Goal: Browse casually

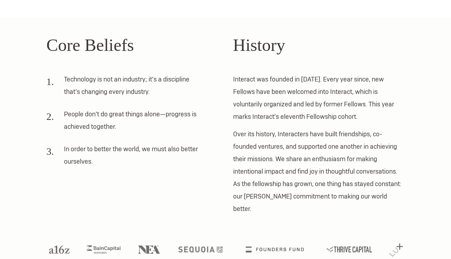
scroll to position [184, 0]
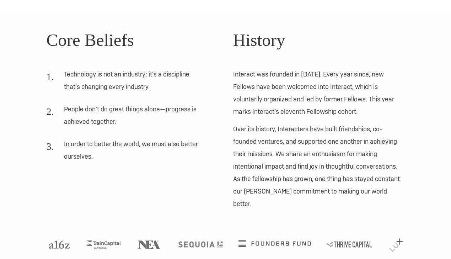
click at [280, 239] on img at bounding box center [274, 242] width 72 height 7
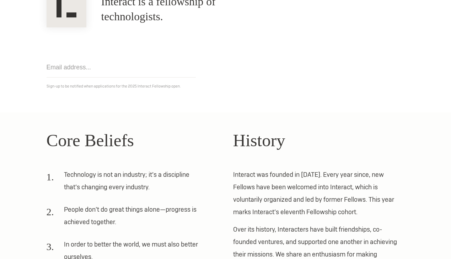
scroll to position [0, 0]
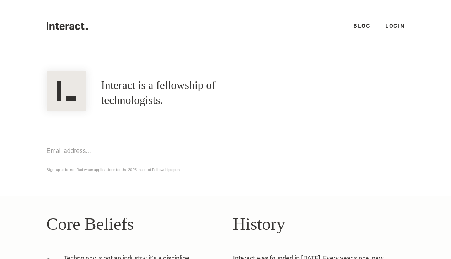
click at [364, 25] on link "Blog" at bounding box center [361, 25] width 17 height 7
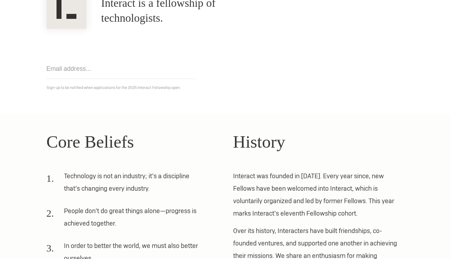
scroll to position [184, 0]
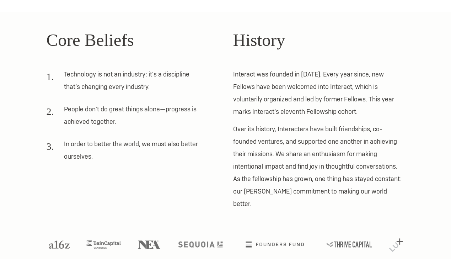
drag, startPoint x: 42, startPoint y: 232, endPoint x: 73, endPoint y: 234, distance: 31.3
click at [73, 239] on ul at bounding box center [226, 247] width 368 height 17
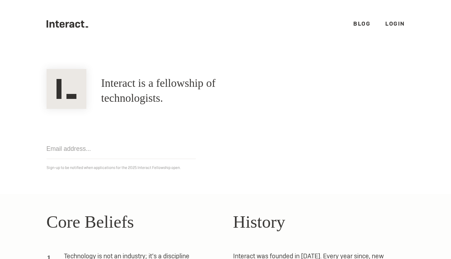
scroll to position [0, 0]
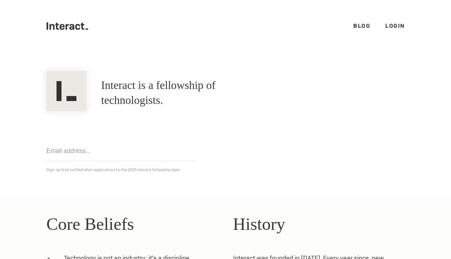
click at [72, 28] on icon ".cls-1{fill:#33312f;} interact-brand-logotype-black" at bounding box center [68, 25] width 42 height 7
click at [233, 128] on div "Get notified Sign-up to be notified when applications for the 2025 Interact Fel…" at bounding box center [225, 142] width 373 height 63
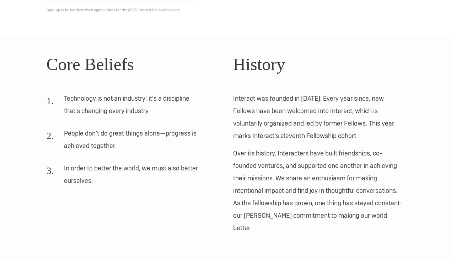
scroll to position [184, 0]
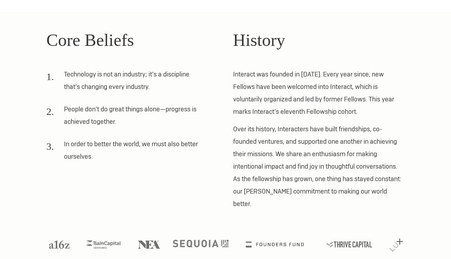
click at [212, 239] on img at bounding box center [200, 242] width 55 height 7
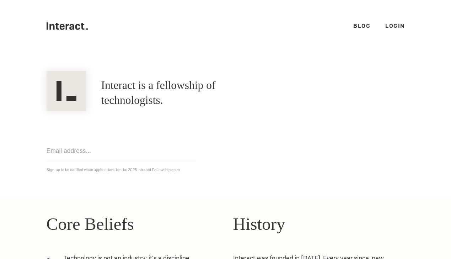
click at [72, 22] on icon ".cls-1{fill:#33312f;} interact-brand-logotype-black" at bounding box center [68, 25] width 42 height 7
click at [73, 27] on icon at bounding box center [71, 27] width 5 height 6
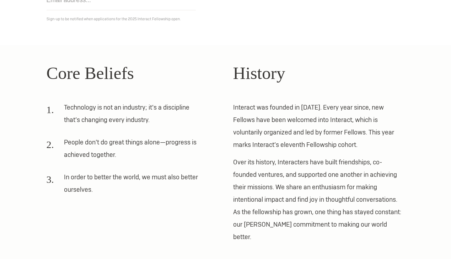
scroll to position [184, 0]
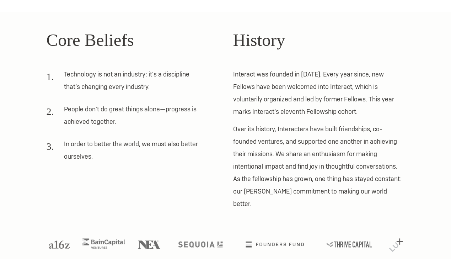
click at [101, 238] on img at bounding box center [103, 243] width 43 height 10
click at [149, 238] on img at bounding box center [149, 243] width 28 height 10
click at [346, 239] on img at bounding box center [349, 242] width 57 height 7
click at [397, 236] on img at bounding box center [395, 244] width 17 height 17
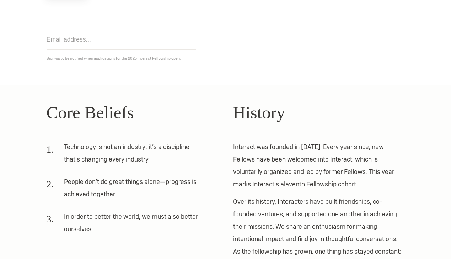
scroll to position [0, 0]
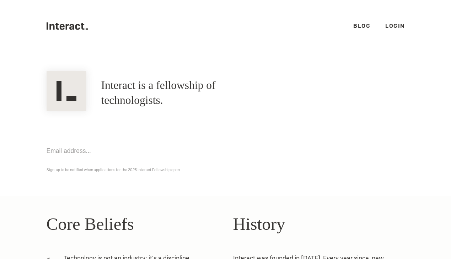
click at [71, 28] on icon ".cls-1{fill:#33312f;} interact-brand-logotype-black" at bounding box center [68, 25] width 42 height 7
